Goal: Entertainment & Leisure: Browse casually

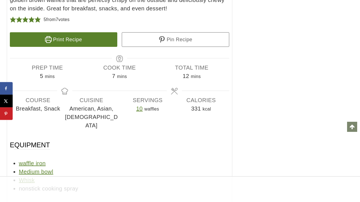
scroll to position [5925, 0]
